Goal: Task Accomplishment & Management: Manage account settings

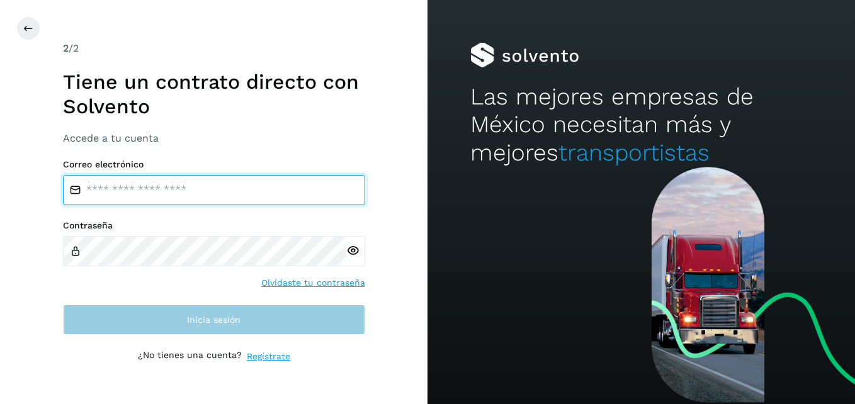
type input "**********"
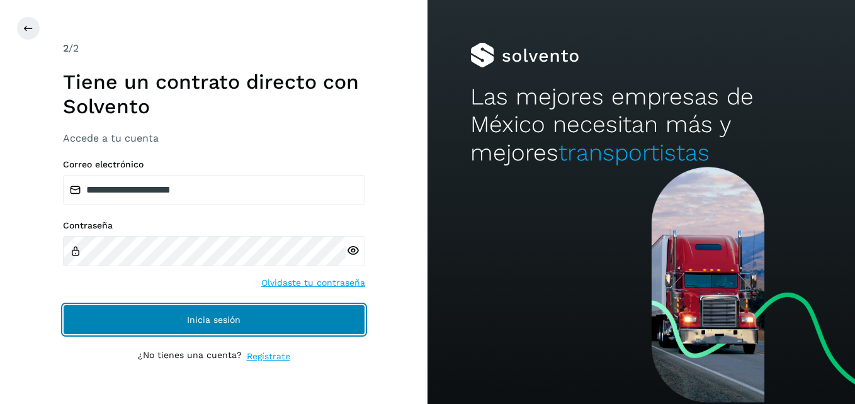
click at [185, 320] on button "Inicia sesión" at bounding box center [214, 320] width 302 height 30
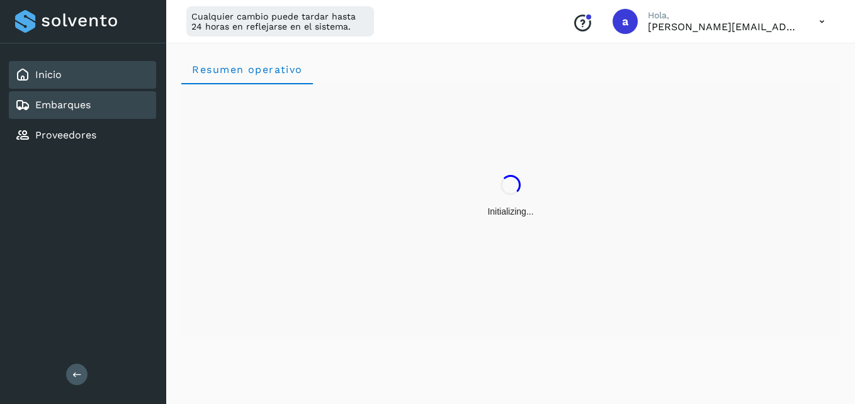
click at [77, 113] on div "Embarques" at bounding box center [82, 105] width 147 height 28
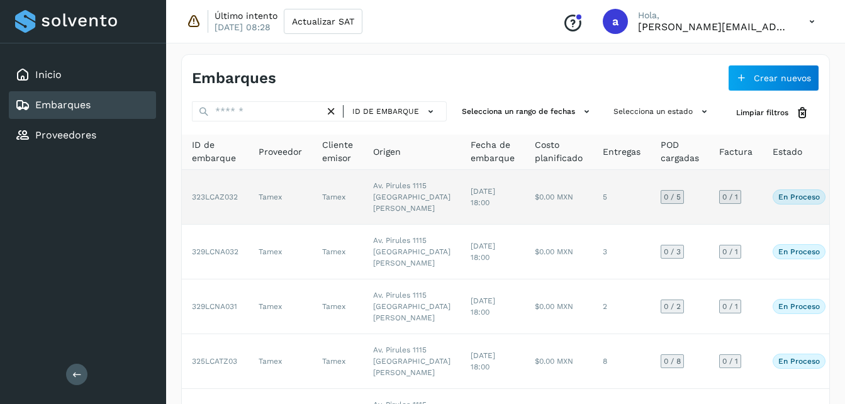
click at [461, 225] on td "[DATE] 18:00" at bounding box center [493, 197] width 64 height 55
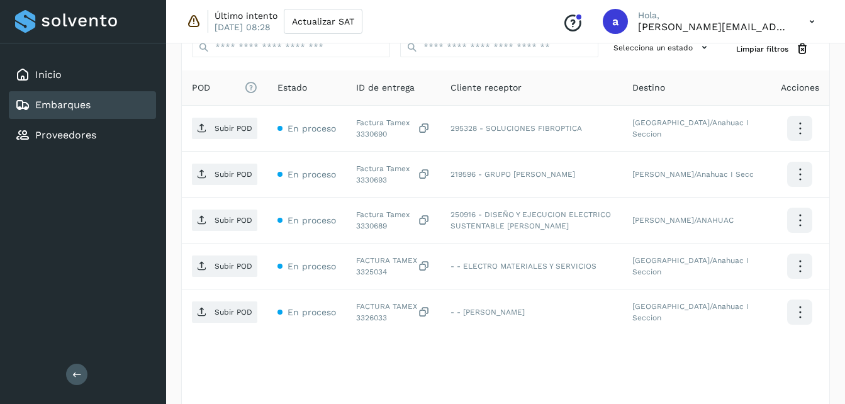
scroll to position [332, 0]
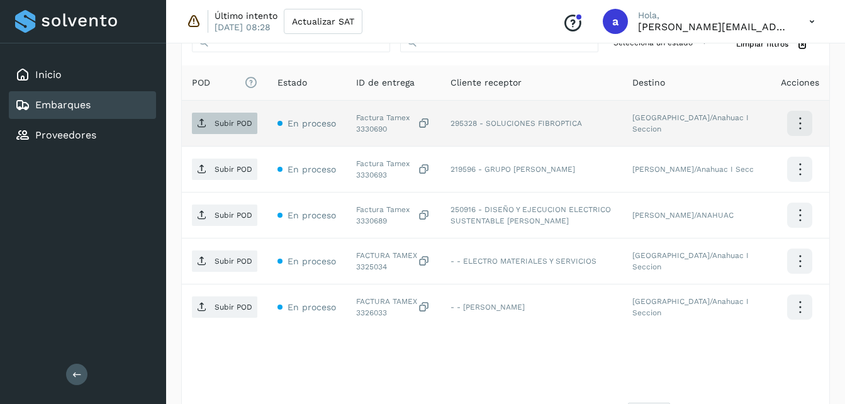
click at [225, 124] on p "Subir POD" at bounding box center [234, 123] width 38 height 9
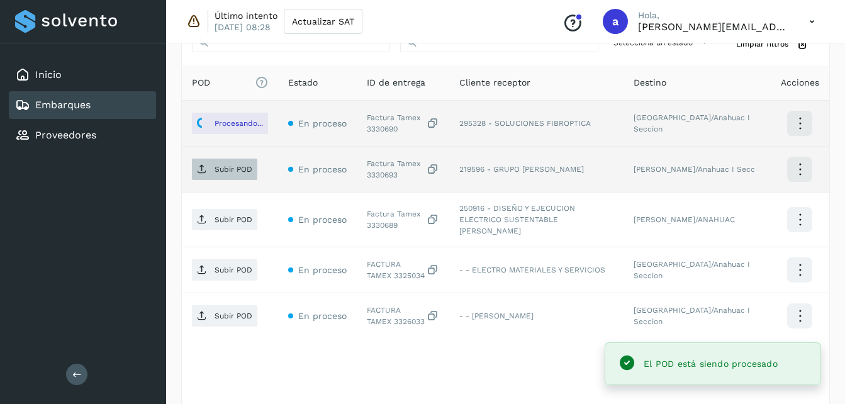
click at [215, 170] on p "Subir POD" at bounding box center [234, 169] width 38 height 9
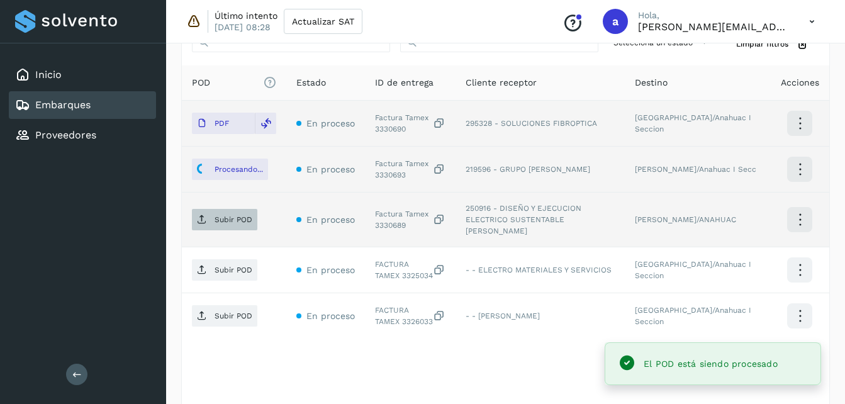
click at [222, 215] on p "Subir POD" at bounding box center [234, 219] width 38 height 9
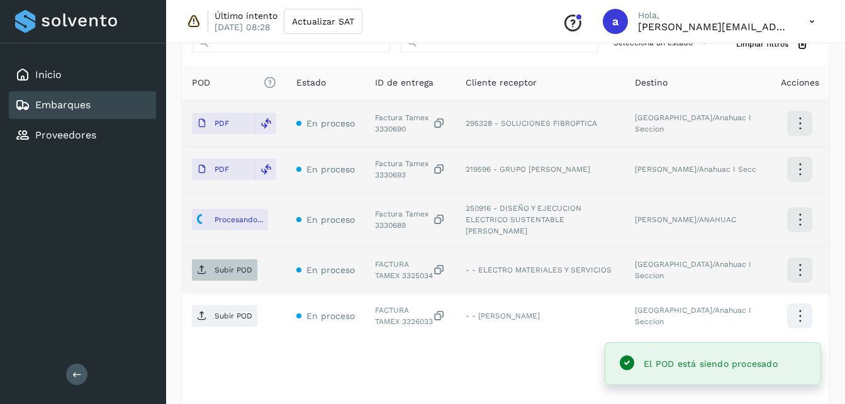
click at [230, 266] on p "Subir POD" at bounding box center [234, 270] width 38 height 9
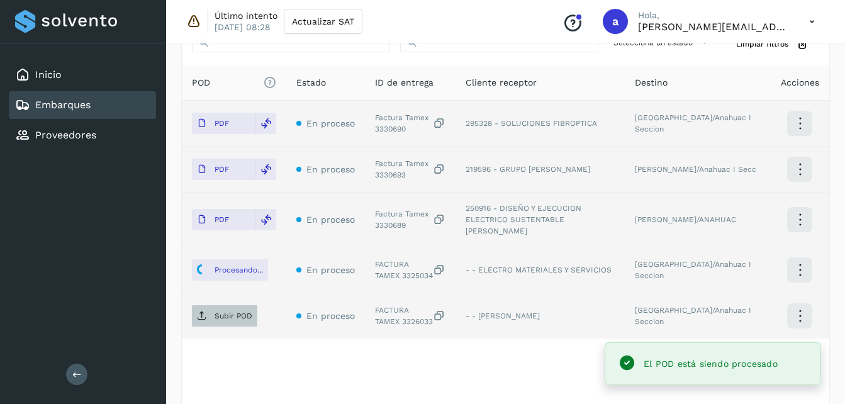
click at [232, 312] on p "Subir POD" at bounding box center [234, 316] width 38 height 9
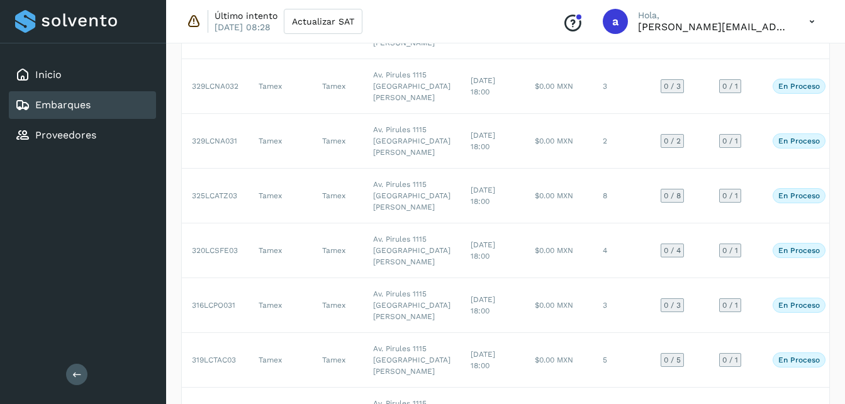
scroll to position [184, 0]
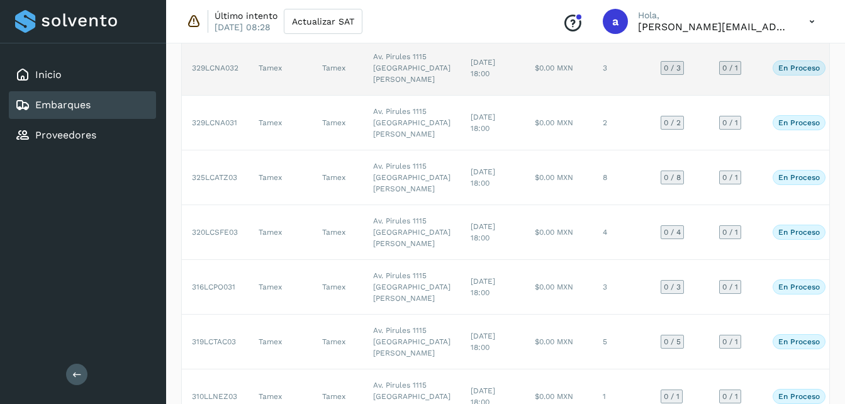
click at [525, 96] on td "$0.00 MXN" at bounding box center [559, 68] width 68 height 55
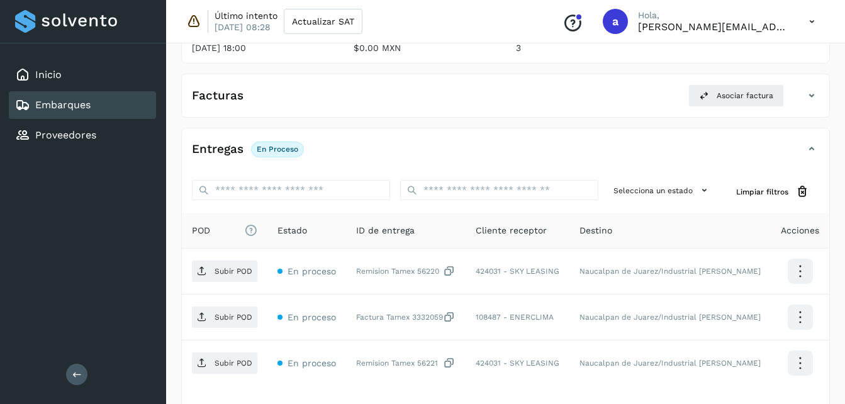
scroll to position [289, 0]
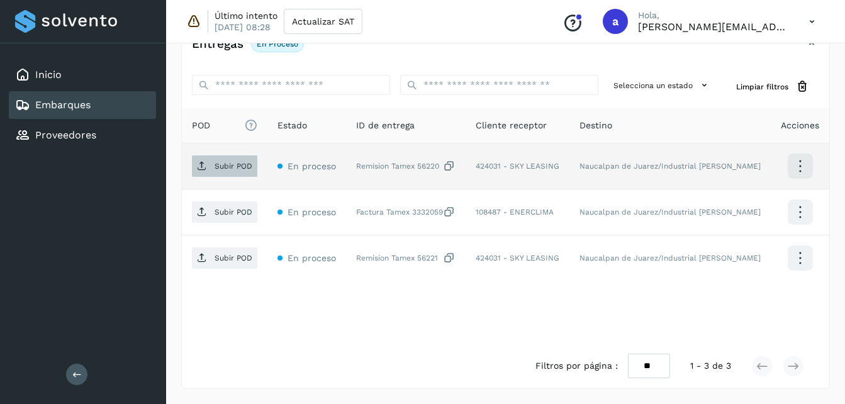
click at [217, 166] on p "Subir POD" at bounding box center [234, 166] width 38 height 9
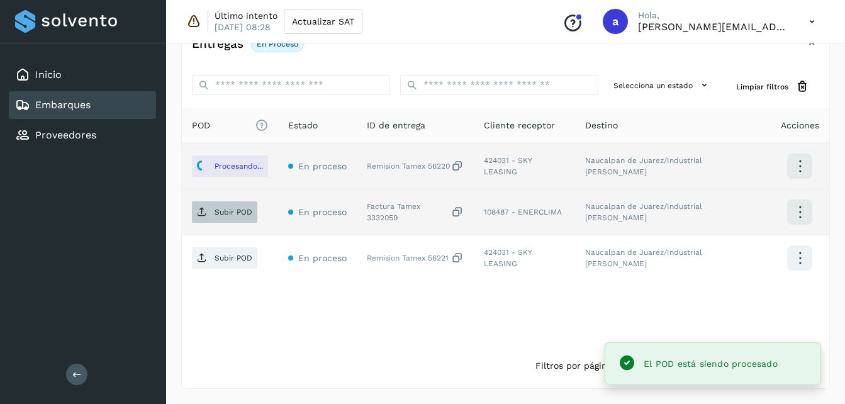
click at [232, 209] on p "Subir POD" at bounding box center [234, 212] width 38 height 9
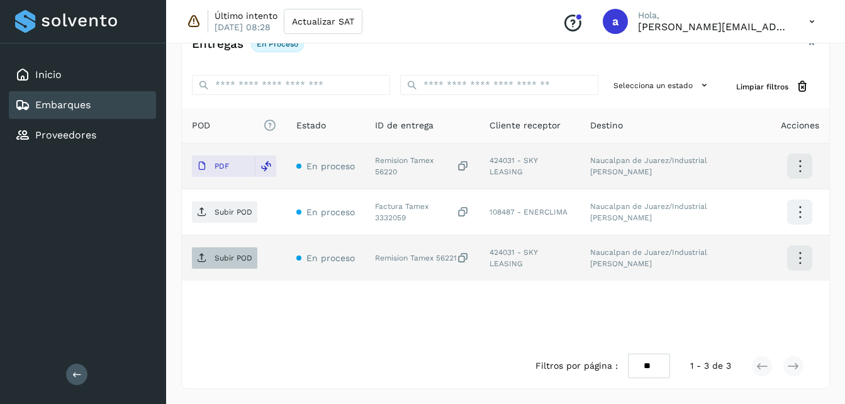
click at [239, 254] on p "Subir POD" at bounding box center [234, 258] width 38 height 9
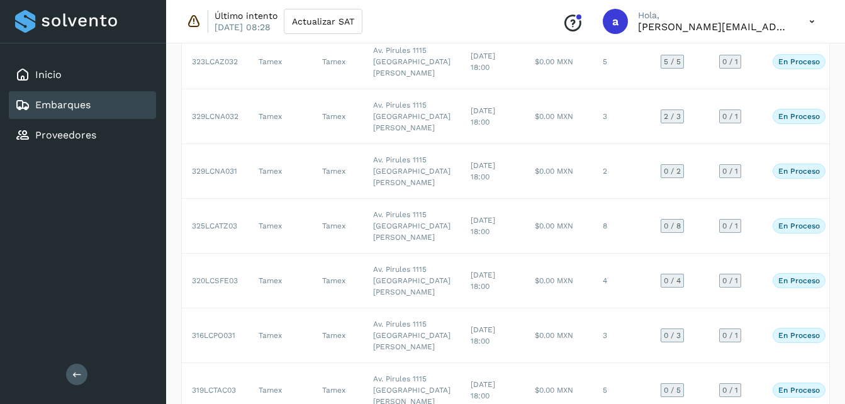
scroll to position [117, 0]
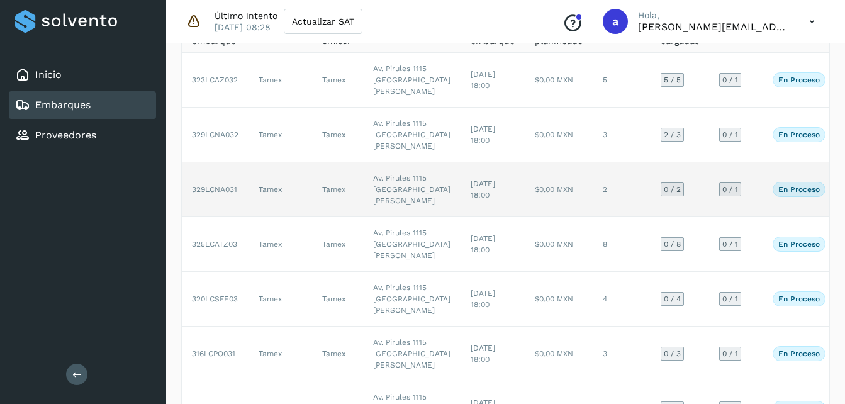
click at [531, 217] on td "$0.00 MXN" at bounding box center [559, 189] width 68 height 55
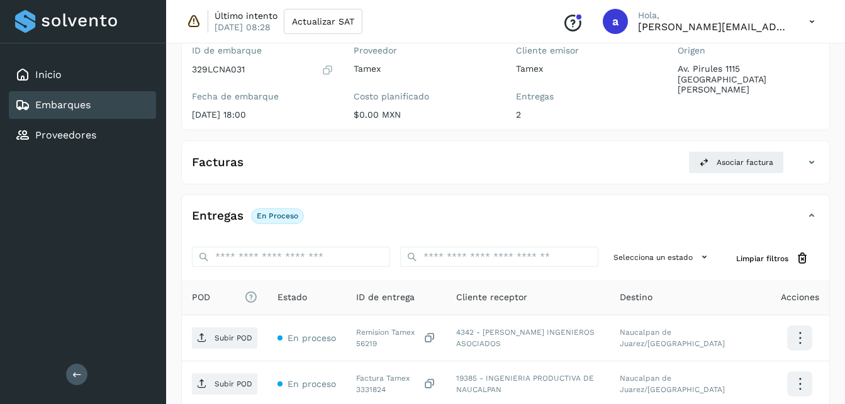
scroll to position [243, 0]
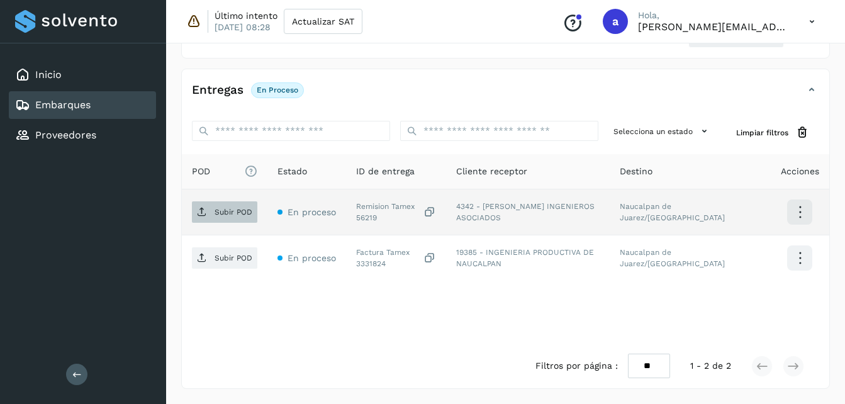
click at [203, 211] on icon at bounding box center [202, 212] width 10 height 10
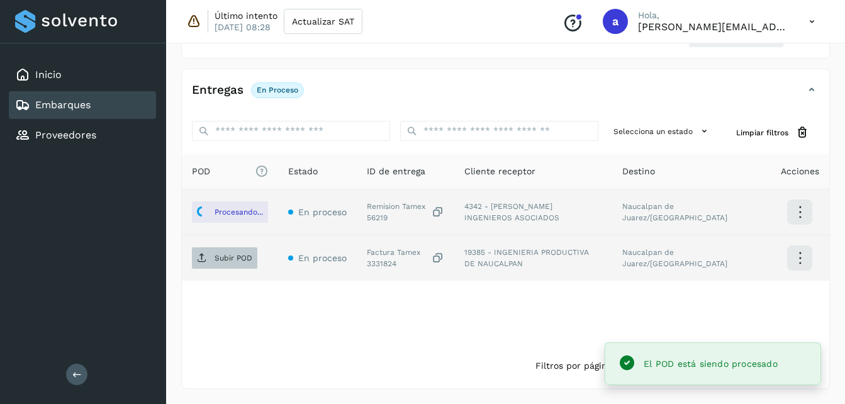
click at [213, 261] on span "Subir POD" at bounding box center [224, 258] width 65 height 20
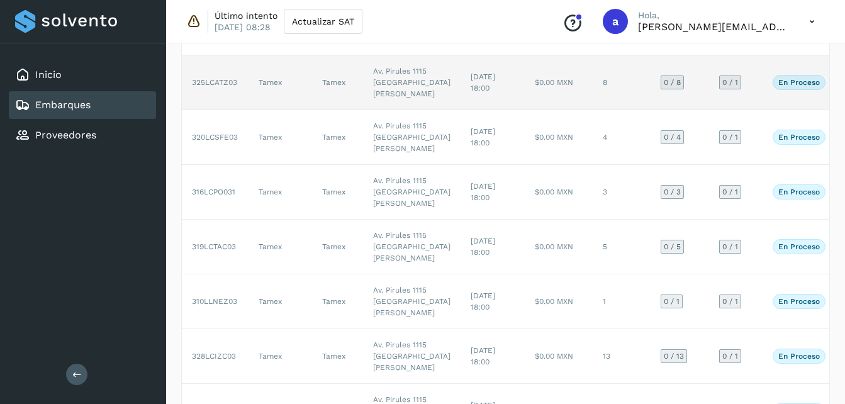
click at [525, 110] on td "$0.00 MXN" at bounding box center [559, 82] width 68 height 55
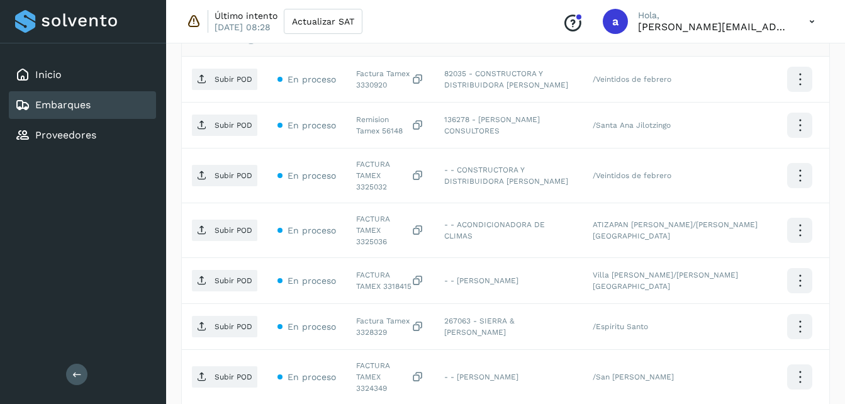
scroll to position [342, 0]
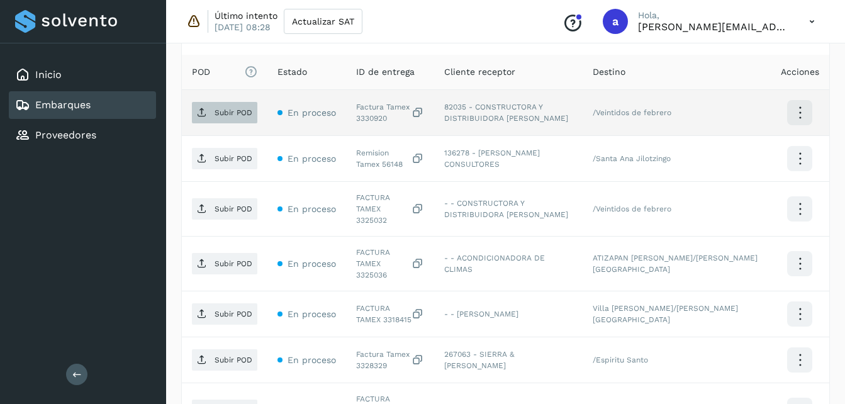
click at [247, 111] on p "Subir POD" at bounding box center [234, 112] width 38 height 9
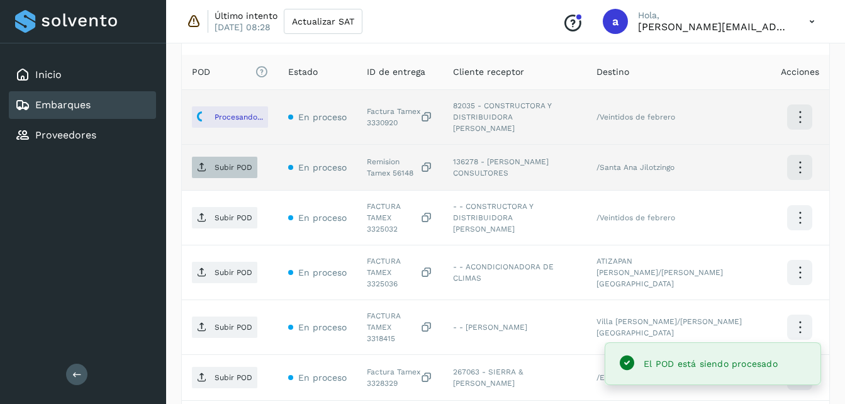
click at [215, 163] on p "Subir POD" at bounding box center [234, 167] width 38 height 9
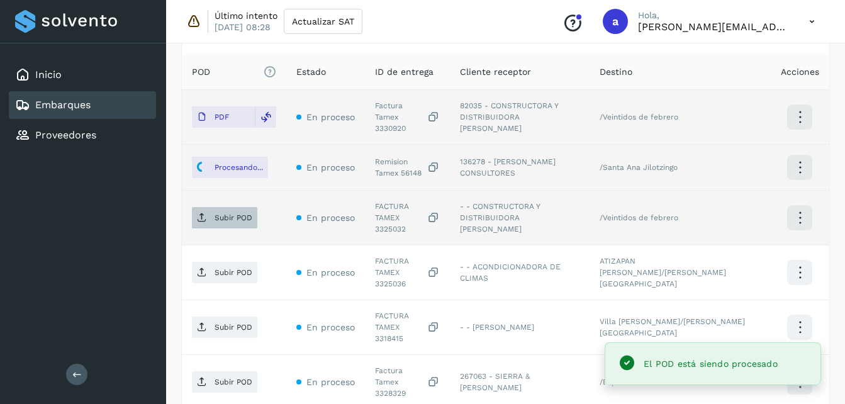
click at [232, 213] on p "Subir POD" at bounding box center [234, 217] width 38 height 9
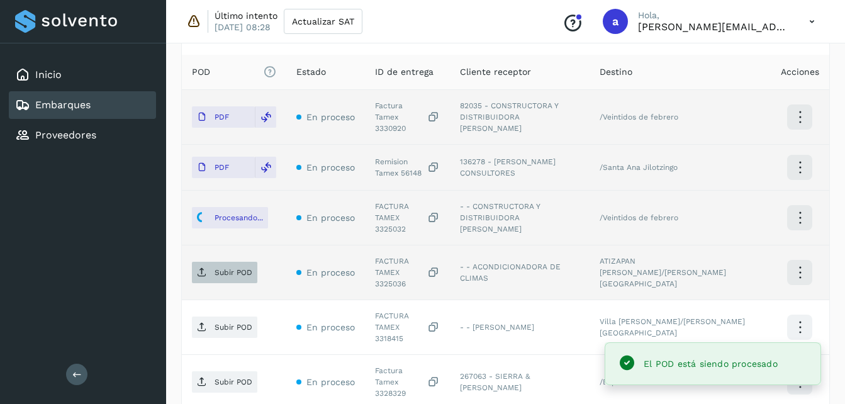
click at [208, 262] on span "Subir POD" at bounding box center [224, 272] width 65 height 20
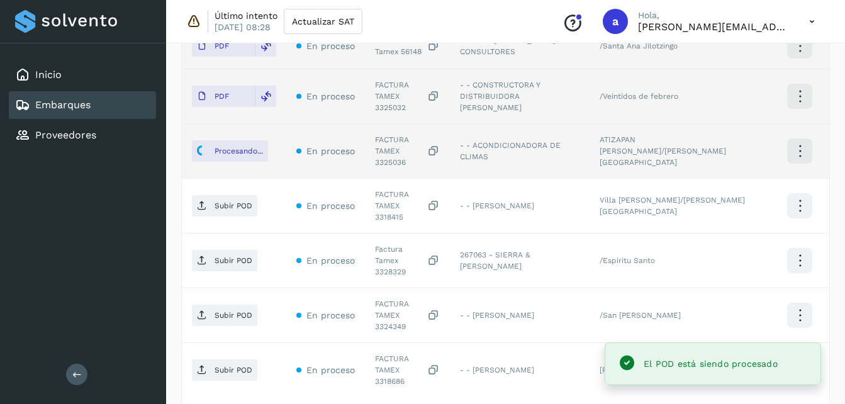
scroll to position [466, 0]
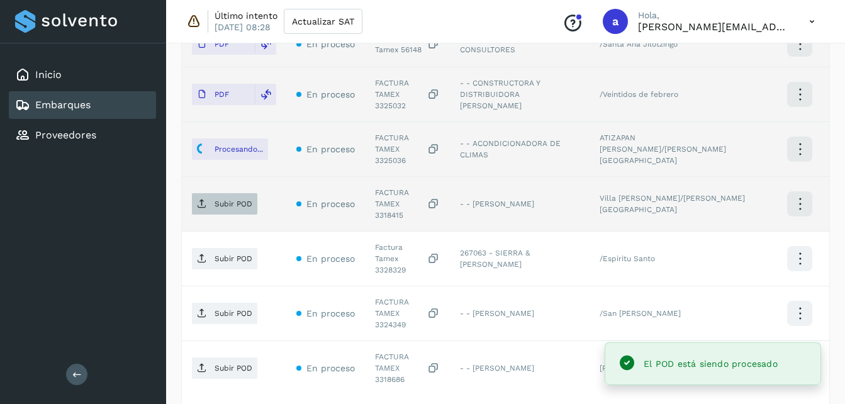
click at [220, 200] on p "Subir POD" at bounding box center [234, 204] width 38 height 9
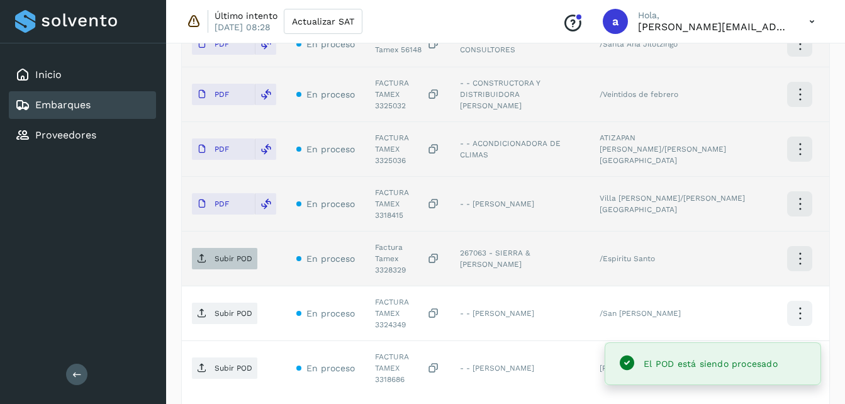
click at [231, 254] on p "Subir POD" at bounding box center [234, 258] width 38 height 9
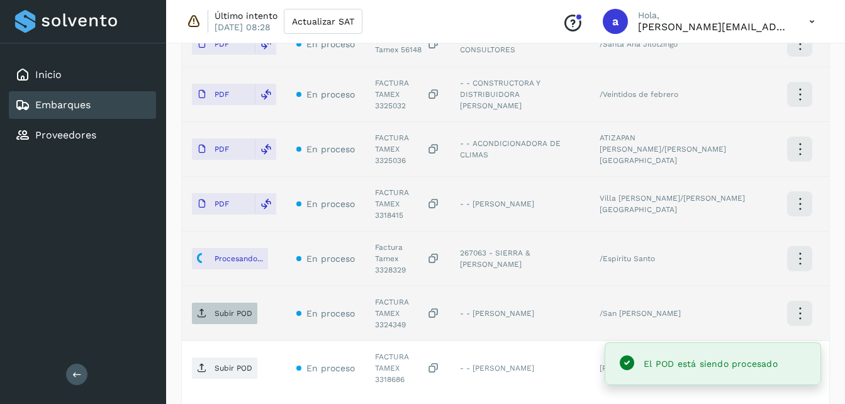
click at [218, 309] on p "Subir POD" at bounding box center [234, 313] width 38 height 9
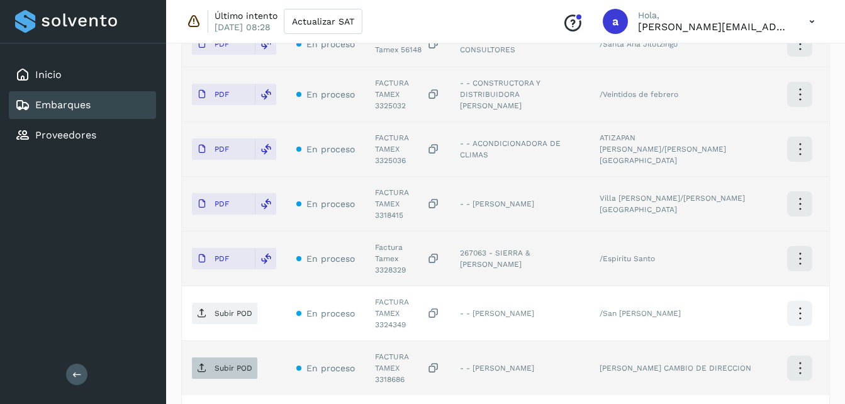
click at [218, 364] on p "Subir POD" at bounding box center [234, 368] width 38 height 9
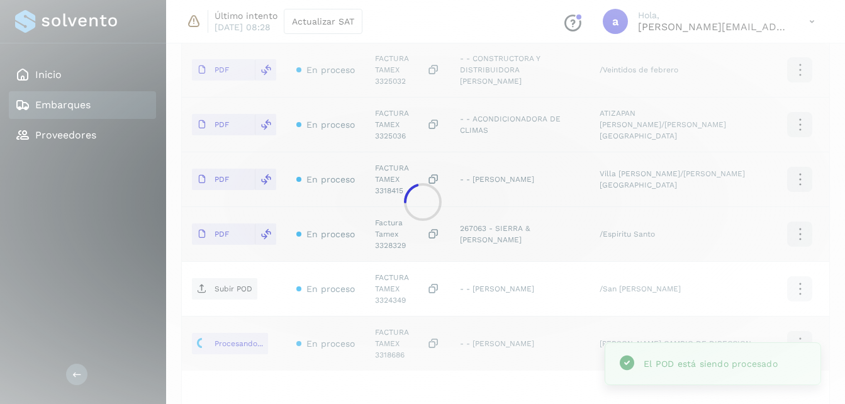
scroll to position [488, 0]
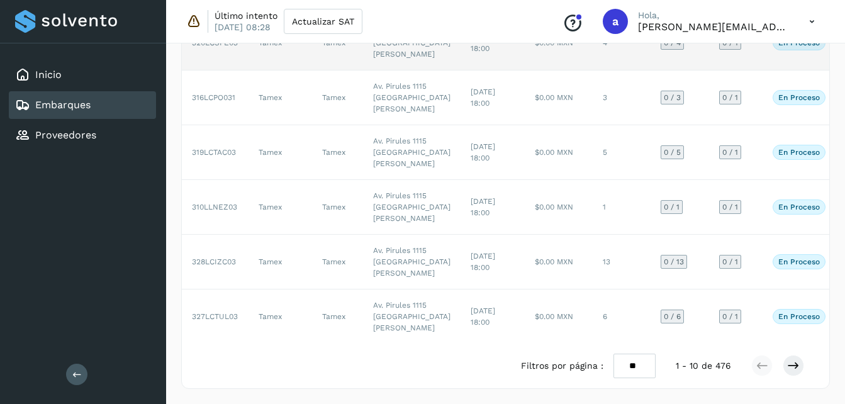
click at [461, 70] on td "[DATE] 18:00" at bounding box center [493, 43] width 64 height 55
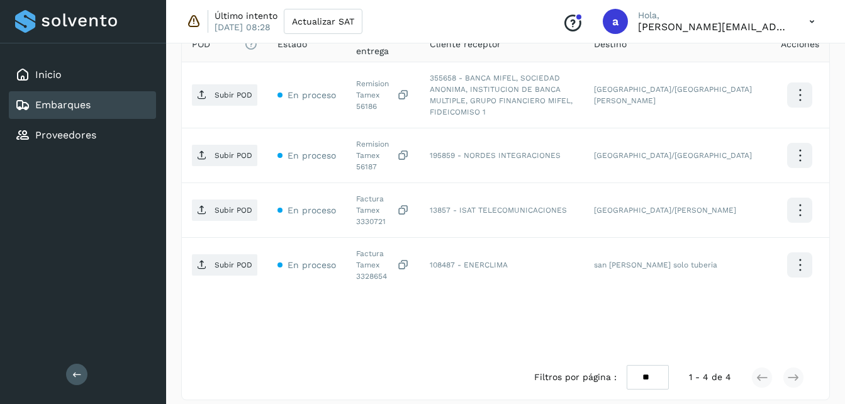
scroll to position [307, 0]
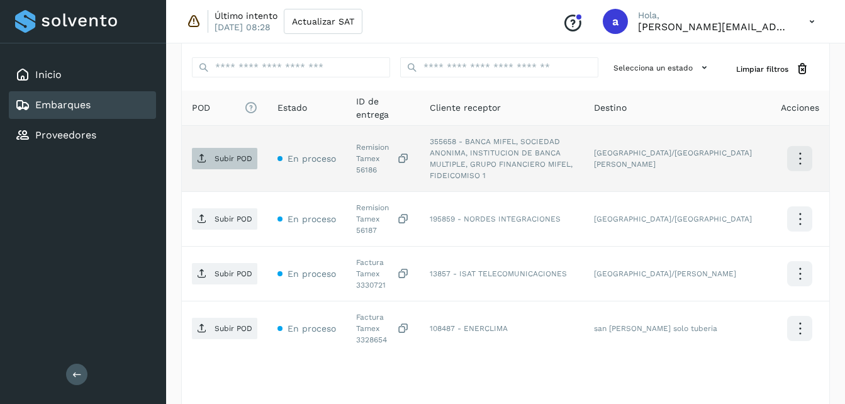
click at [228, 155] on p "Subir POD" at bounding box center [234, 158] width 38 height 9
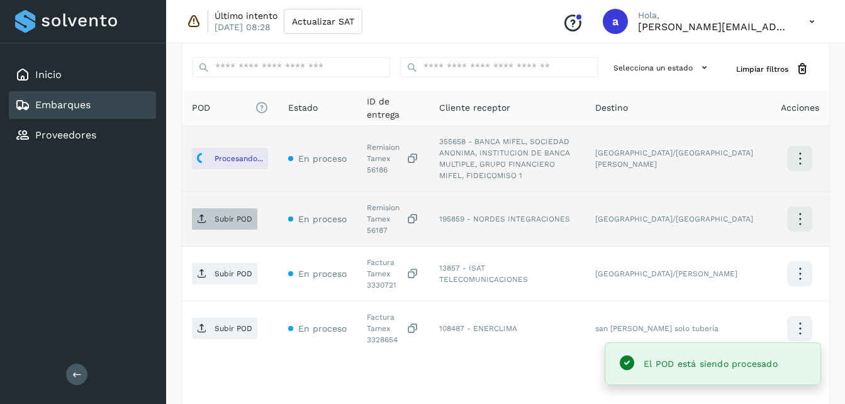
click at [205, 214] on icon at bounding box center [202, 219] width 10 height 10
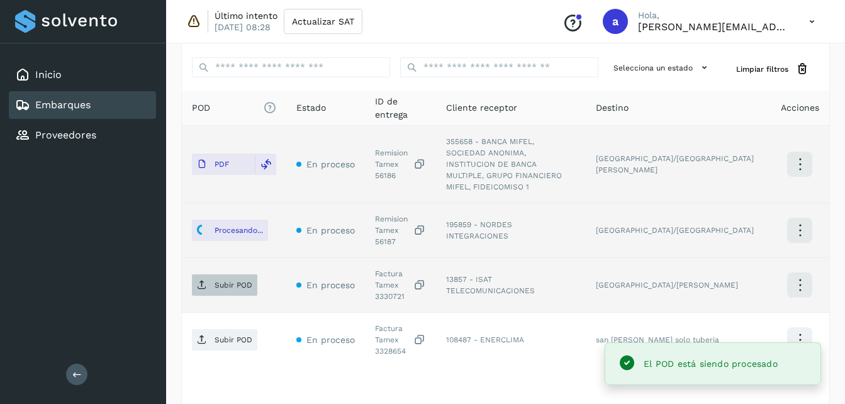
click at [219, 281] on p "Subir POD" at bounding box center [234, 285] width 38 height 9
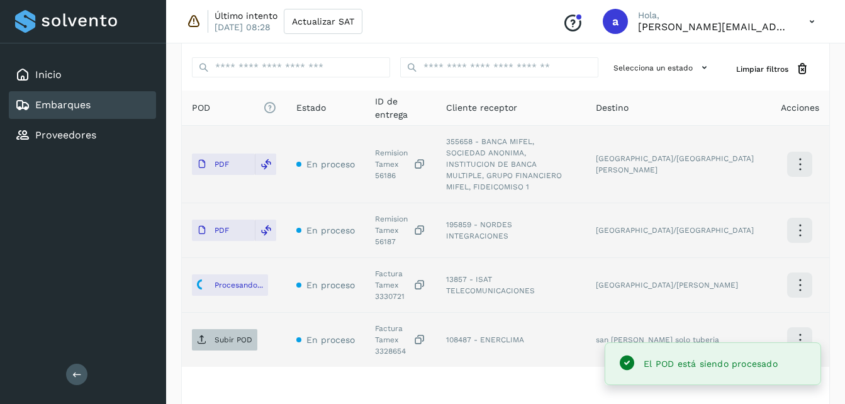
click at [212, 330] on span "Subir POD" at bounding box center [224, 340] width 65 height 20
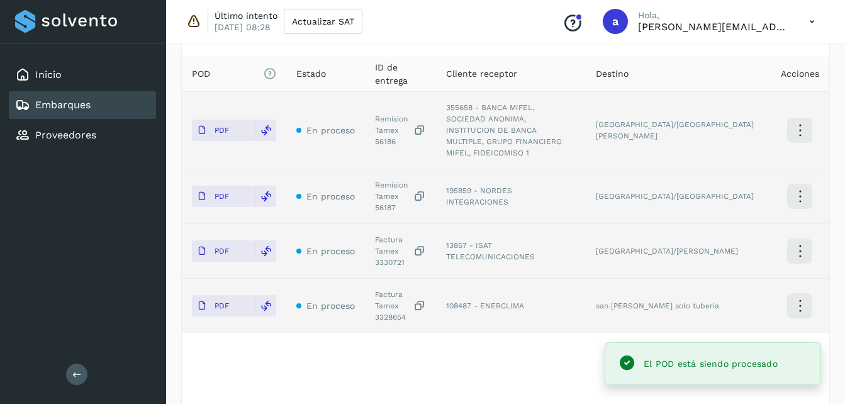
scroll to position [349, 0]
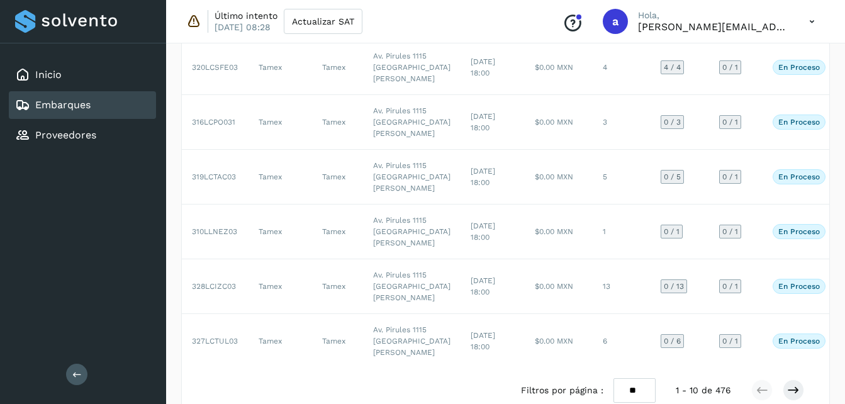
scroll to position [399, 0]
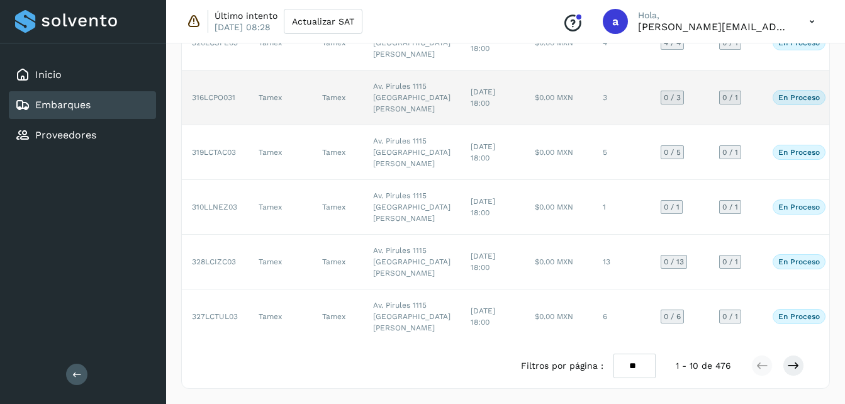
click at [469, 125] on td "[DATE] 18:00" at bounding box center [493, 97] width 64 height 55
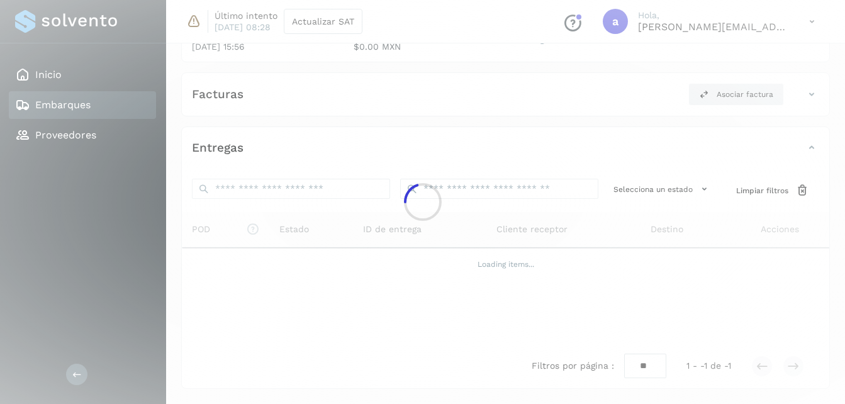
scroll to position [289, 0]
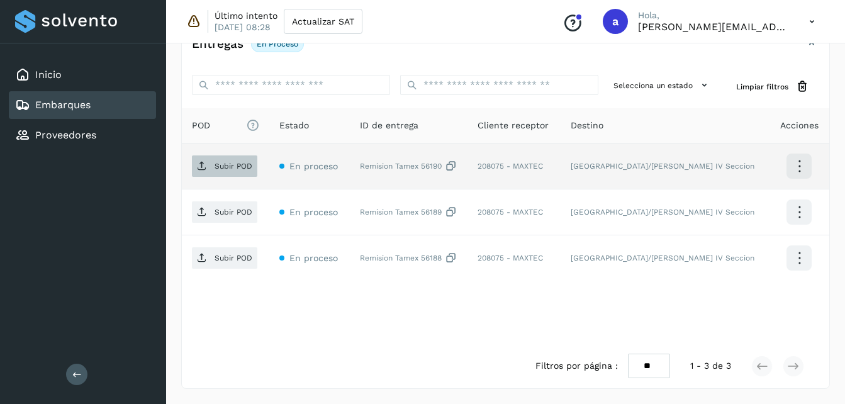
click at [211, 171] on span "Subir POD" at bounding box center [224, 166] width 65 height 20
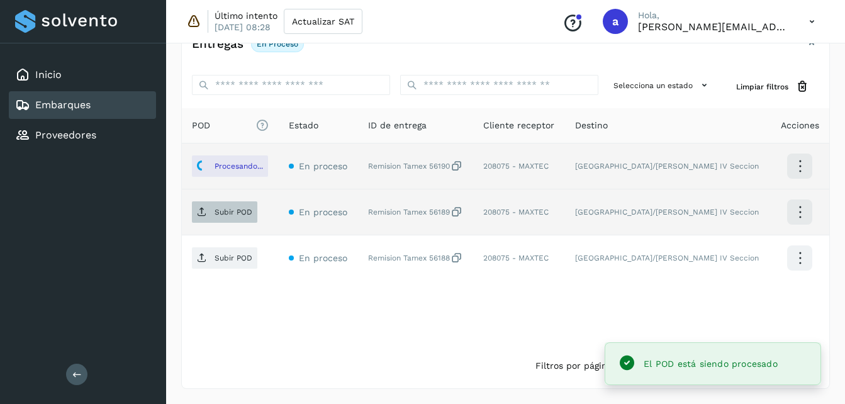
click at [197, 217] on span "Subir POD" at bounding box center [224, 212] width 65 height 20
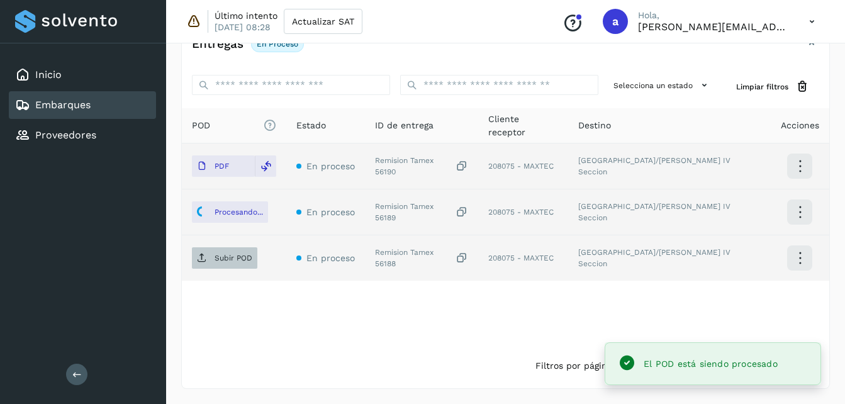
click at [236, 257] on p "Subir POD" at bounding box center [234, 258] width 38 height 9
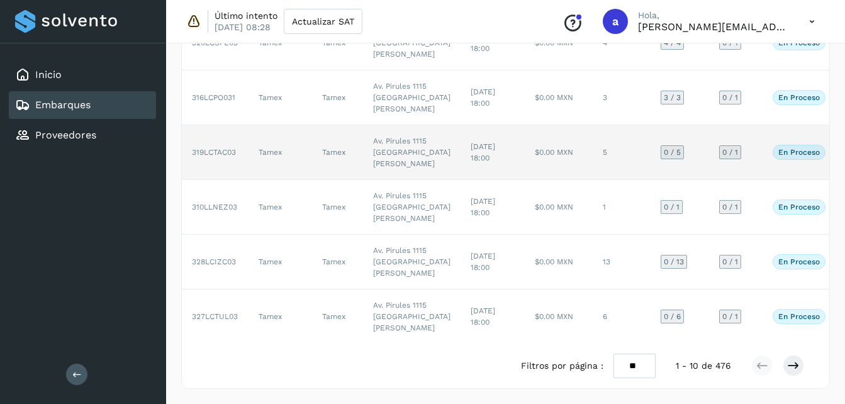
click at [461, 180] on td "[DATE] 18:00" at bounding box center [493, 152] width 64 height 55
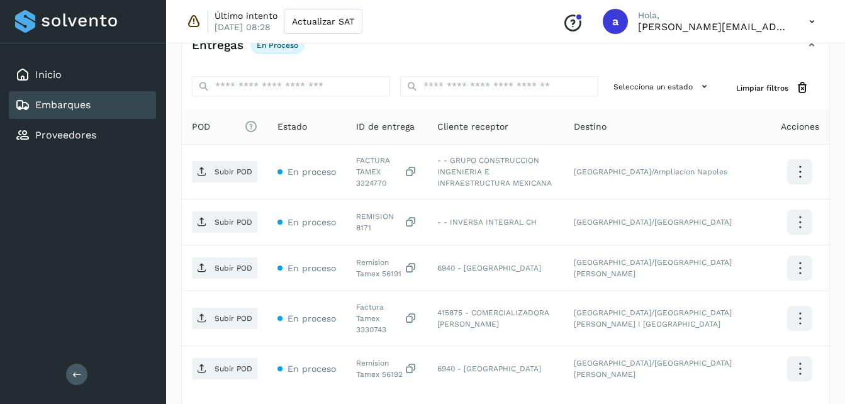
scroll to position [282, 0]
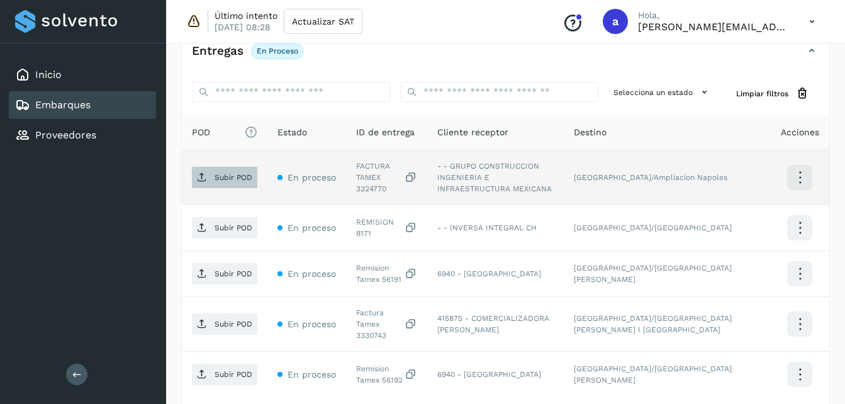
click at [203, 179] on span "Subir POD" at bounding box center [224, 177] width 65 height 20
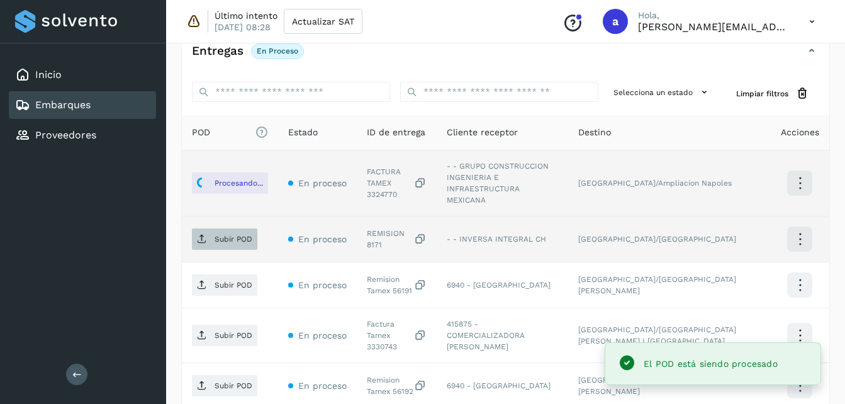
click at [211, 229] on span "Subir POD" at bounding box center [224, 239] width 65 height 20
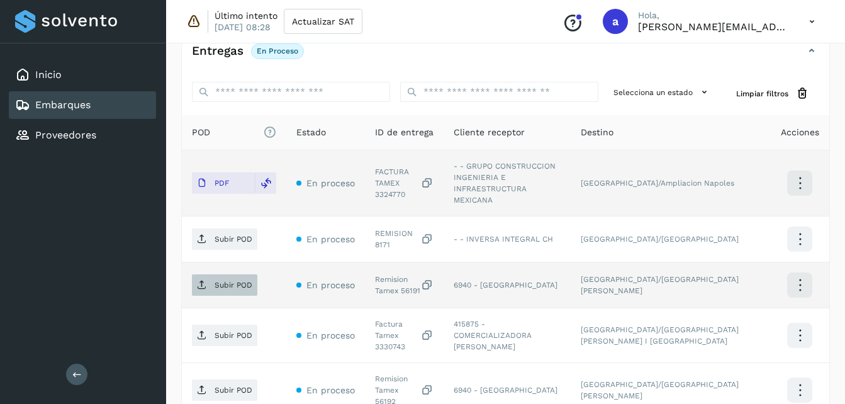
click at [222, 281] on p "Subir POD" at bounding box center [234, 285] width 38 height 9
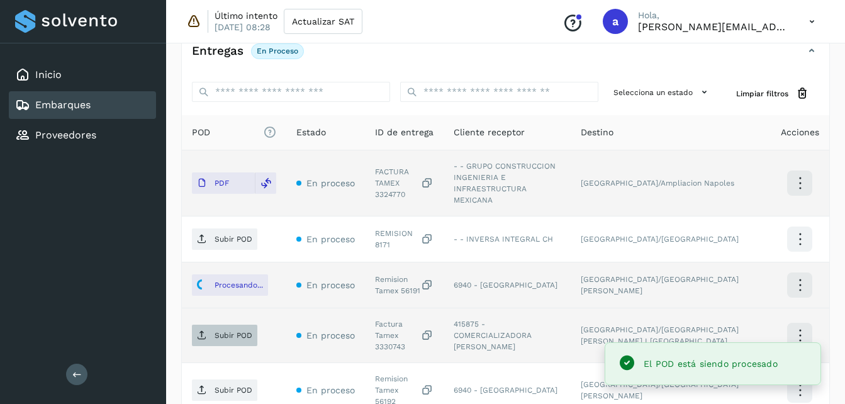
click at [225, 331] on p "Subir POD" at bounding box center [234, 335] width 38 height 9
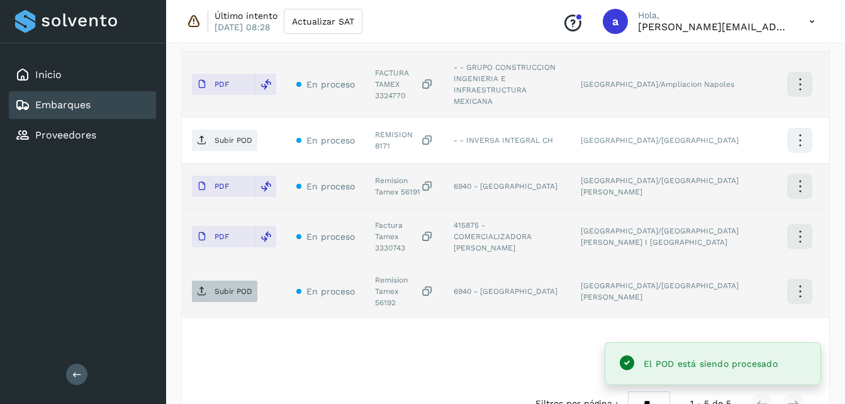
click at [235, 287] on p "Subir POD" at bounding box center [234, 291] width 38 height 9
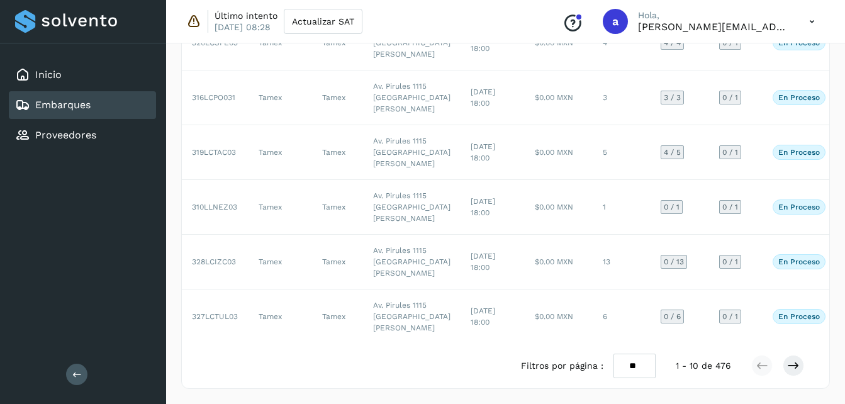
scroll to position [672, 0]
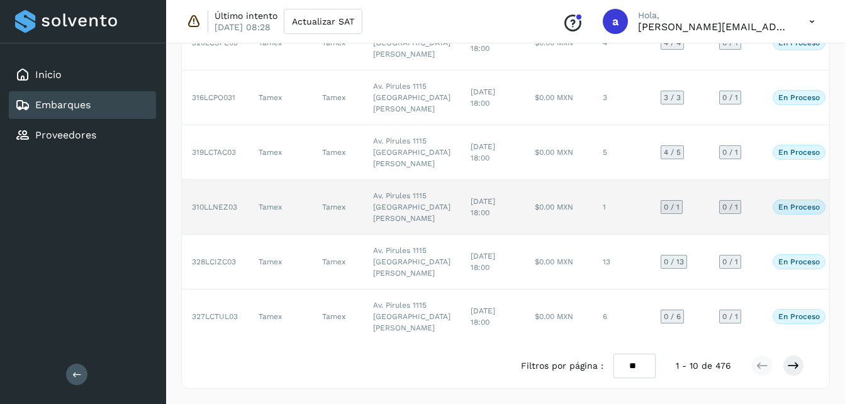
click at [540, 180] on td "$0.00 MXN" at bounding box center [559, 207] width 68 height 55
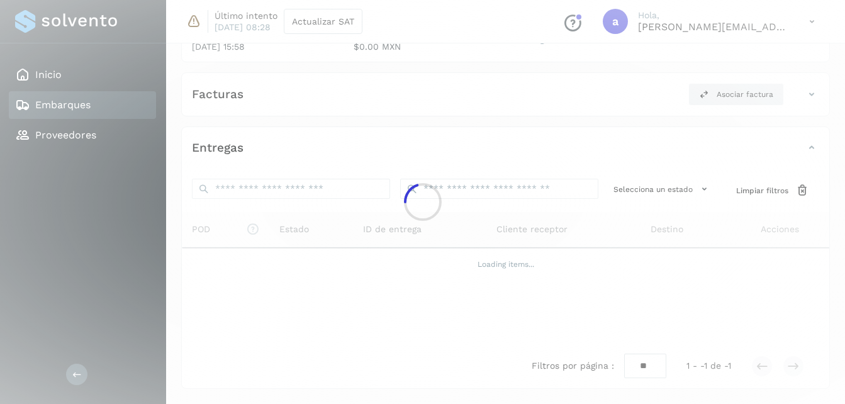
scroll to position [197, 0]
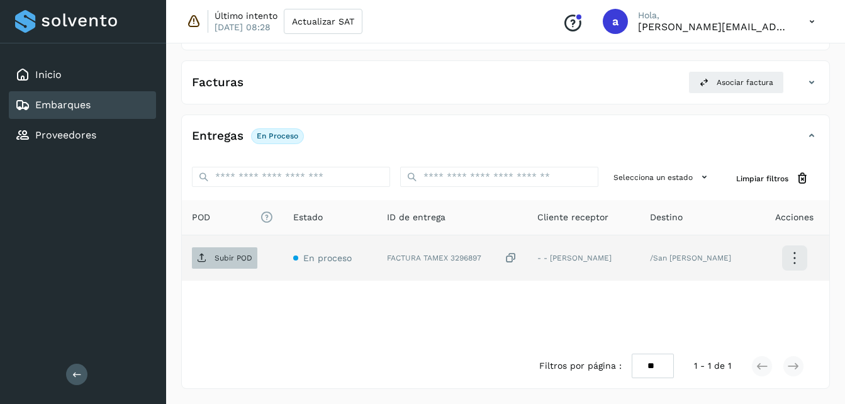
click at [230, 261] on p "Subir POD" at bounding box center [234, 258] width 38 height 9
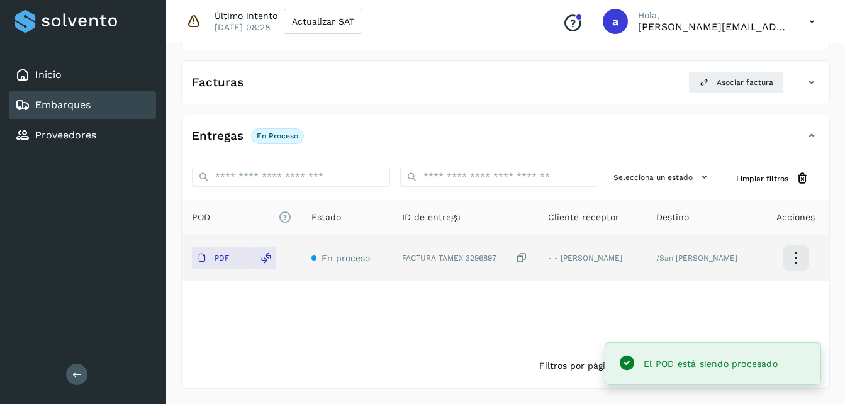
click at [838, 117] on div "Embarques y entregas Embarque #310LLNEZ03 ✨ Muy pronto podrás gestionar todos t…" at bounding box center [505, 123] width 679 height 562
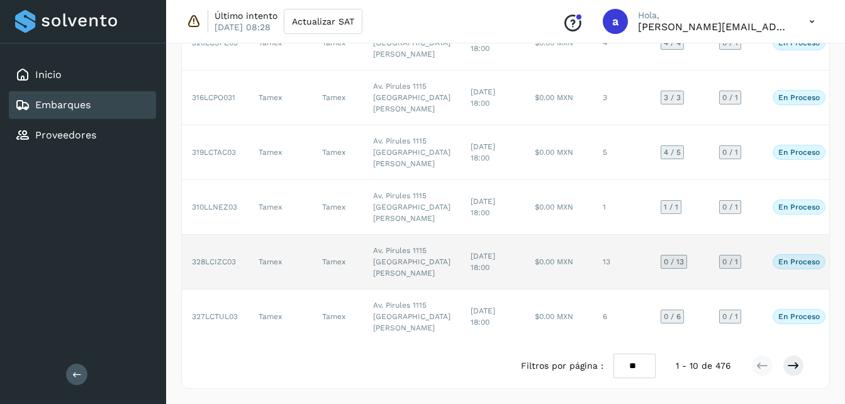
click at [525, 290] on td "$0.00 MXN" at bounding box center [559, 262] width 68 height 55
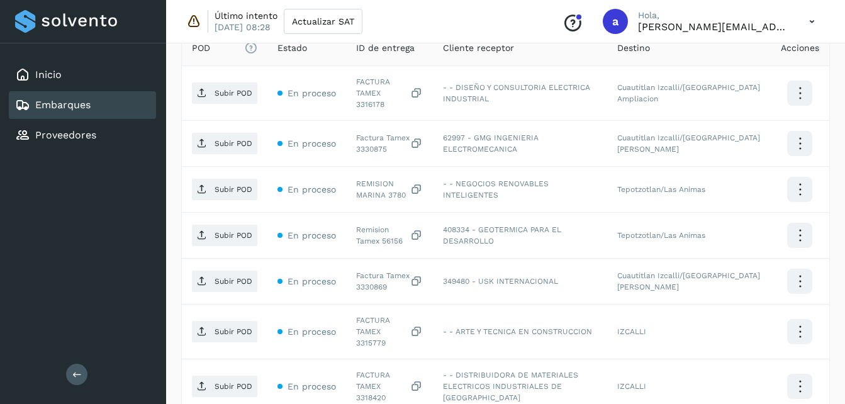
scroll to position [353, 0]
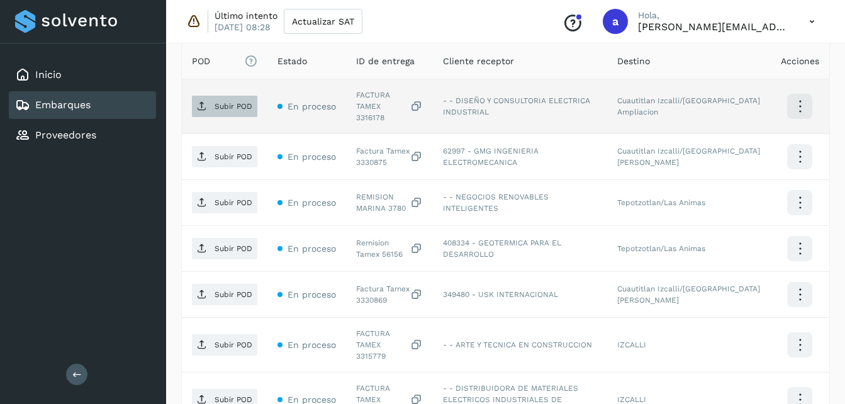
click at [213, 96] on span "Subir POD" at bounding box center [224, 106] width 65 height 20
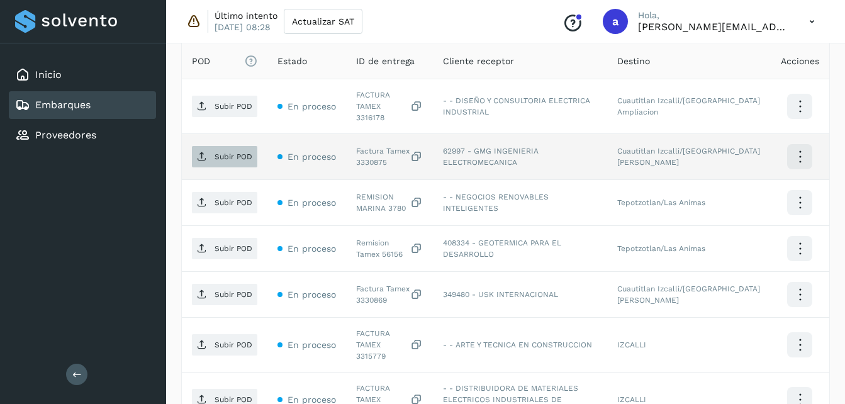
click at [223, 152] on p "Subir POD" at bounding box center [234, 156] width 38 height 9
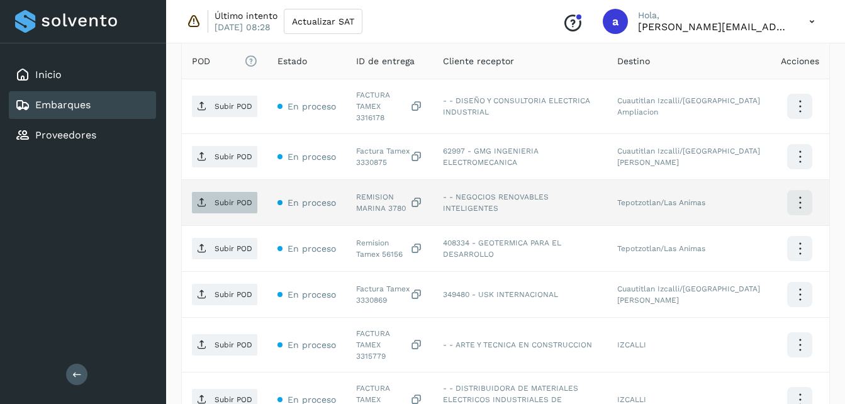
click at [224, 198] on p "Subir POD" at bounding box center [234, 202] width 38 height 9
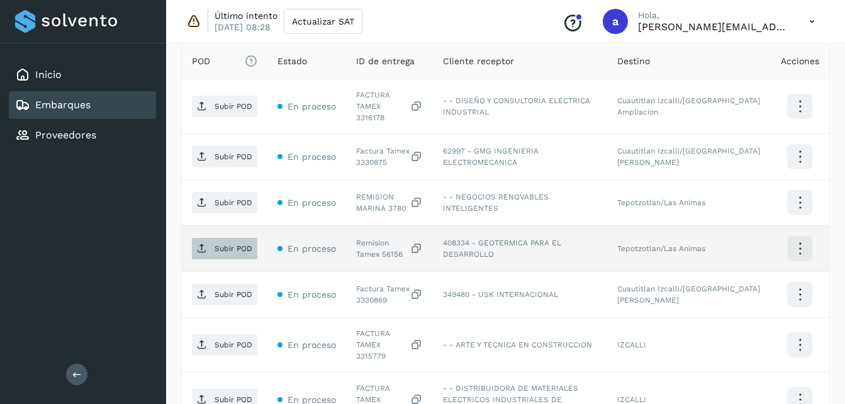
click at [217, 244] on p "Subir POD" at bounding box center [234, 248] width 38 height 9
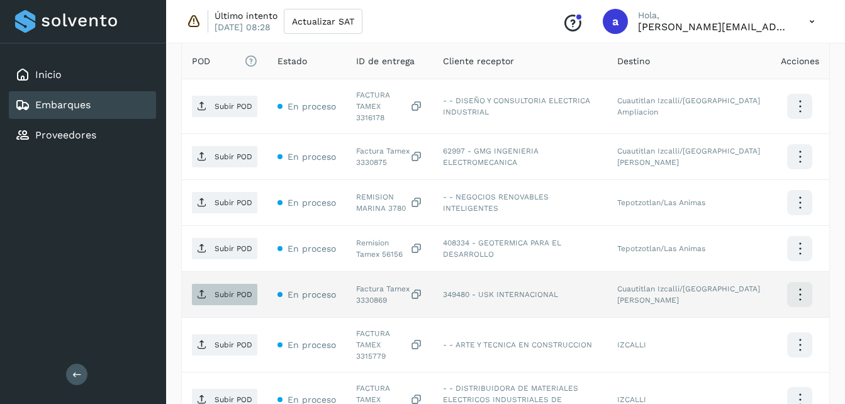
click at [222, 284] on span "Subir POD" at bounding box center [224, 294] width 65 height 20
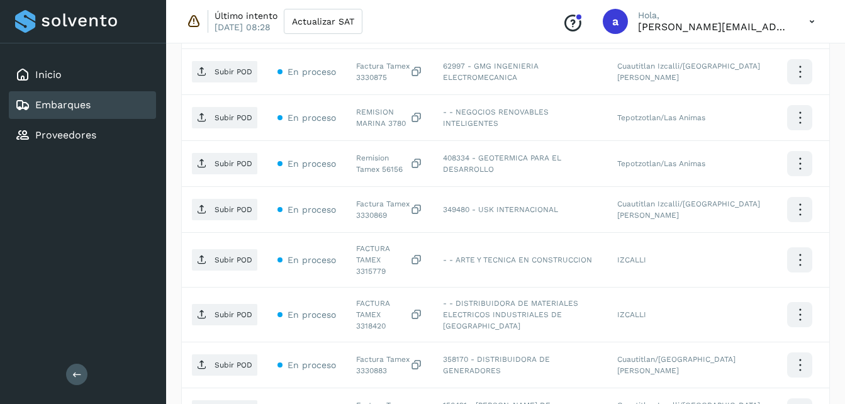
scroll to position [466, 0]
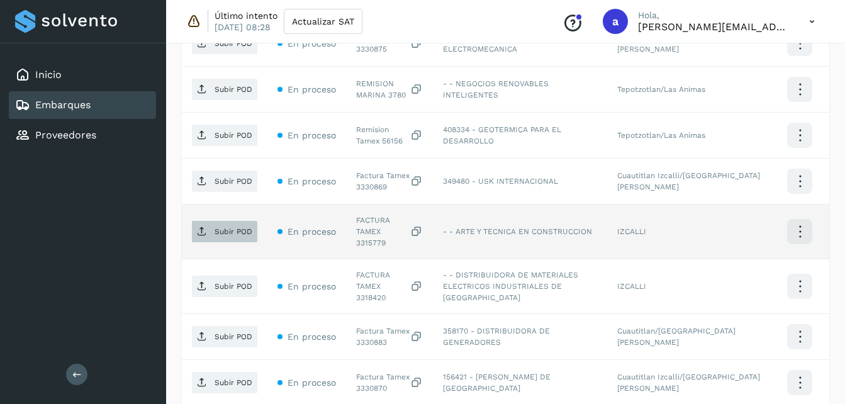
click at [225, 227] on p "Subir POD" at bounding box center [234, 231] width 38 height 9
